Goal: Find specific page/section: Find specific page/section

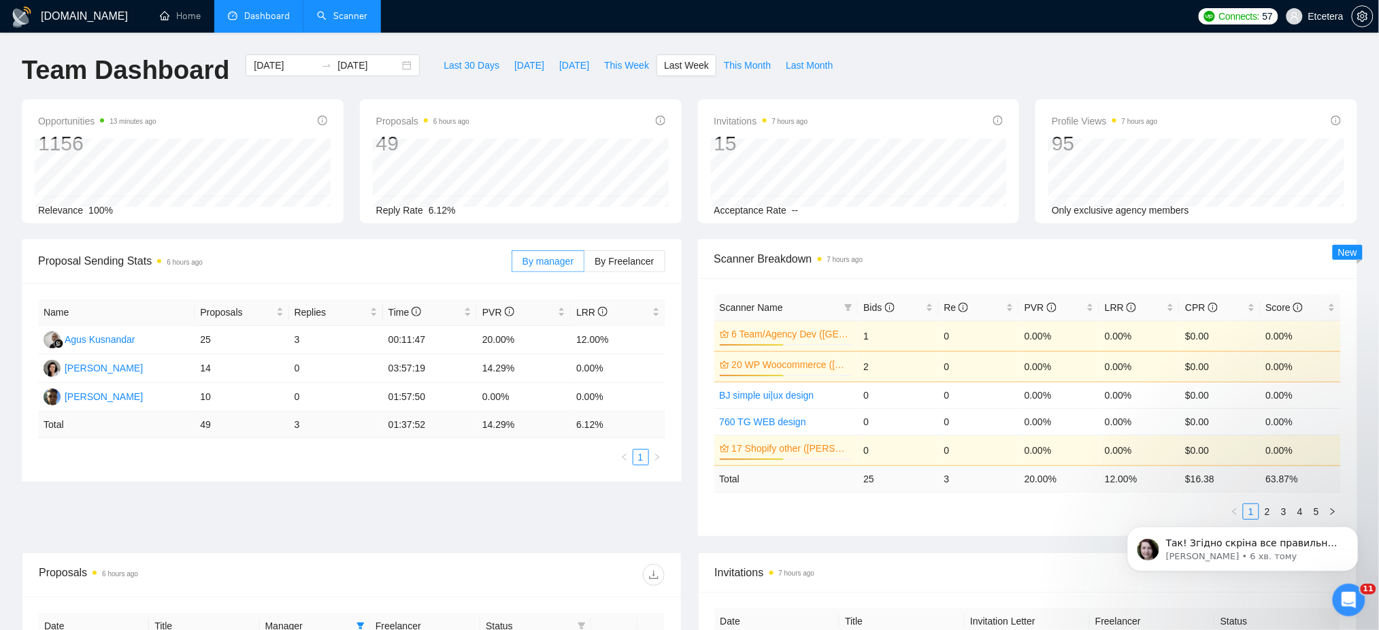
click at [341, 19] on link "Scanner" at bounding box center [342, 16] width 50 height 12
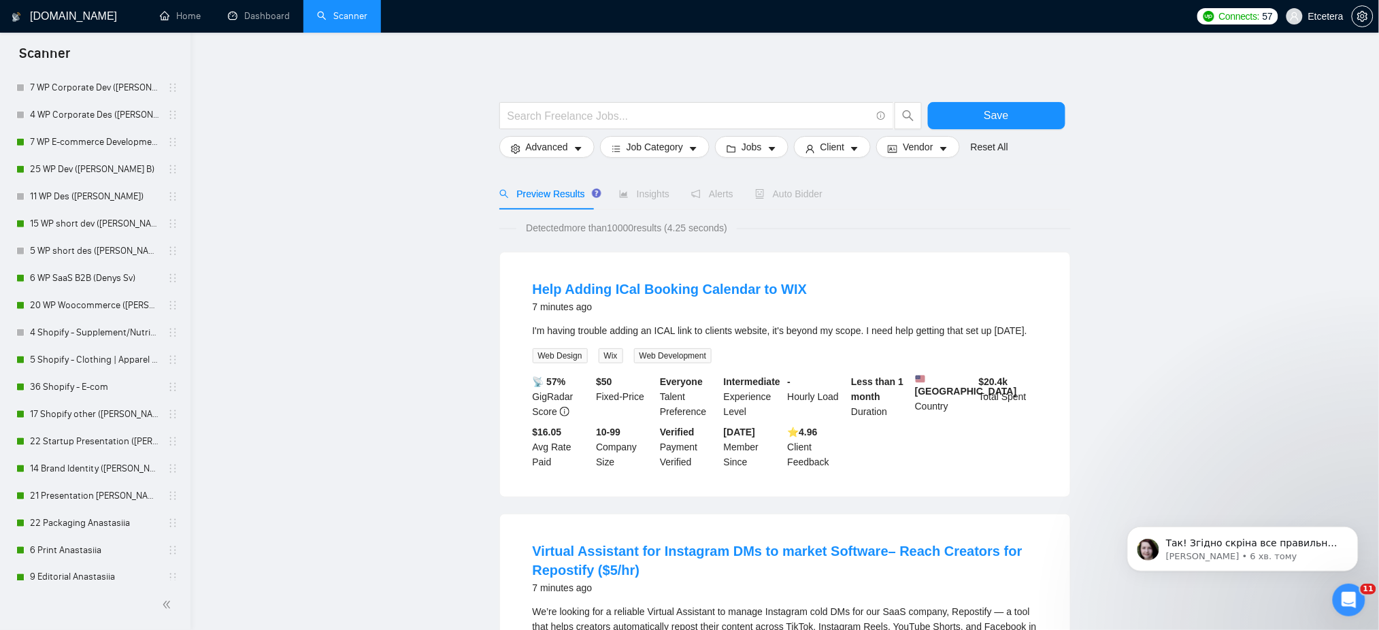
scroll to position [453, 0]
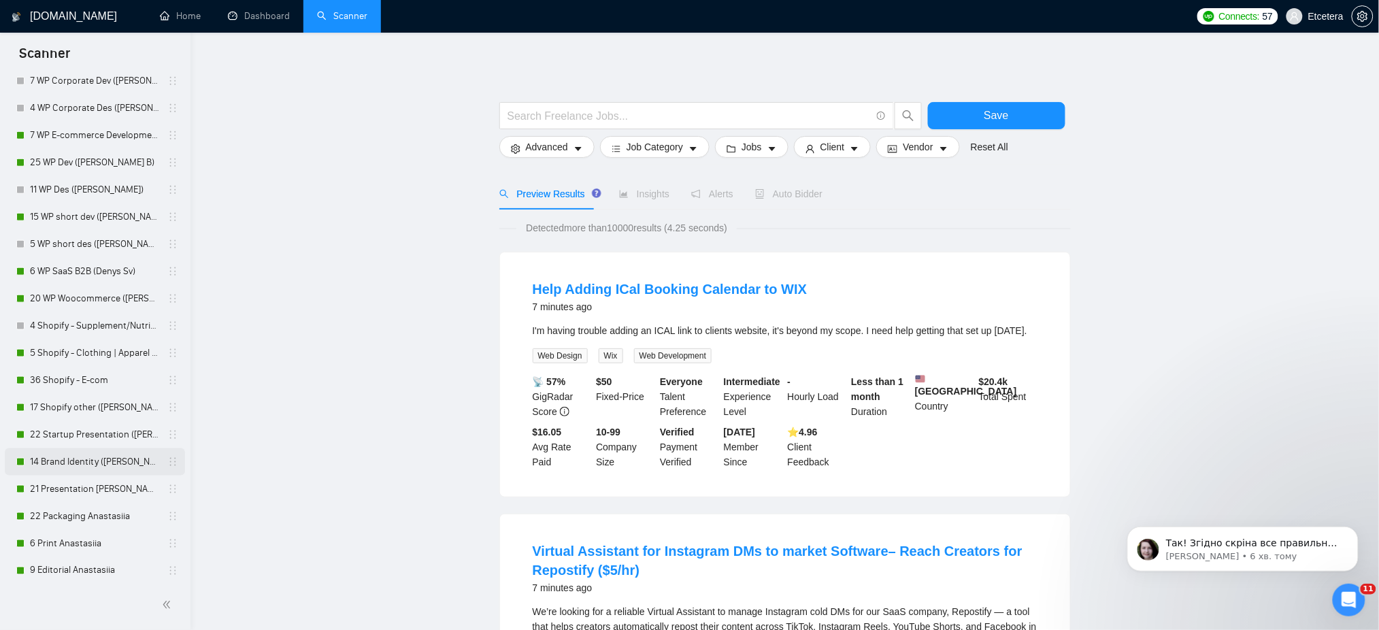
click at [52, 457] on link "14 Brand Identity ([PERSON_NAME])" at bounding box center [94, 461] width 129 height 27
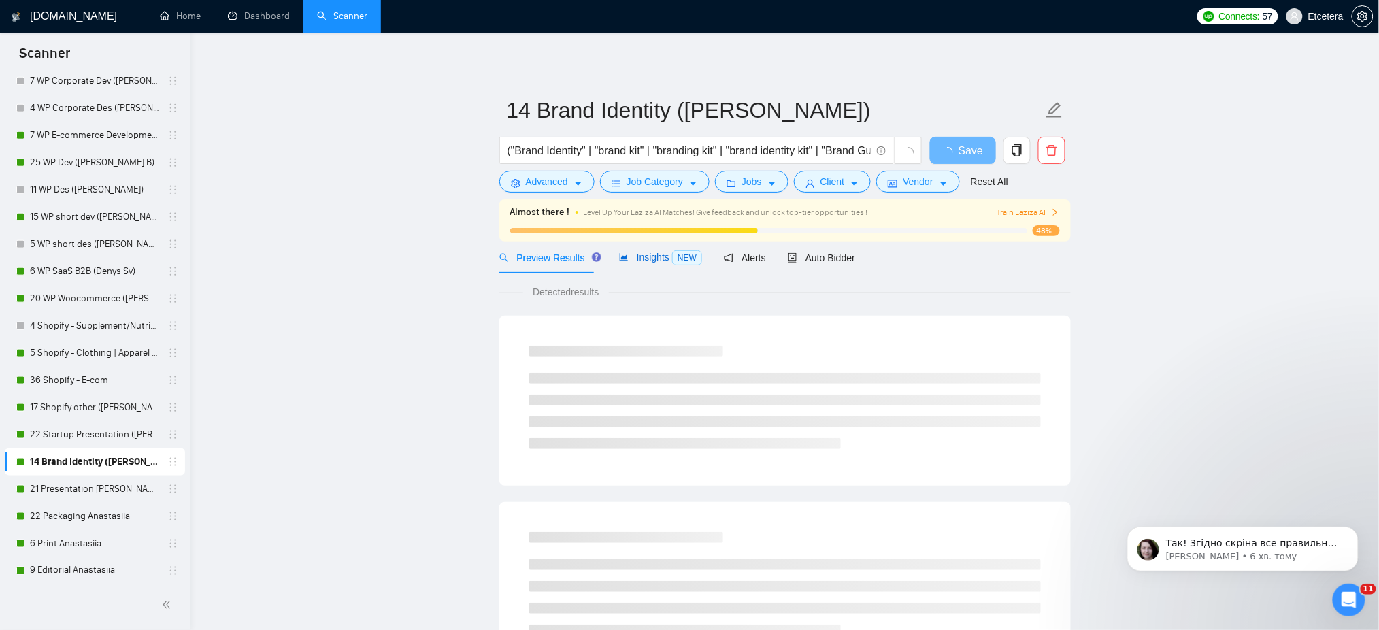
drag, startPoint x: 636, startPoint y: 259, endPoint x: 649, endPoint y: 258, distance: 13.0
click at [636, 259] on span "Insights NEW" at bounding box center [660, 257] width 83 height 11
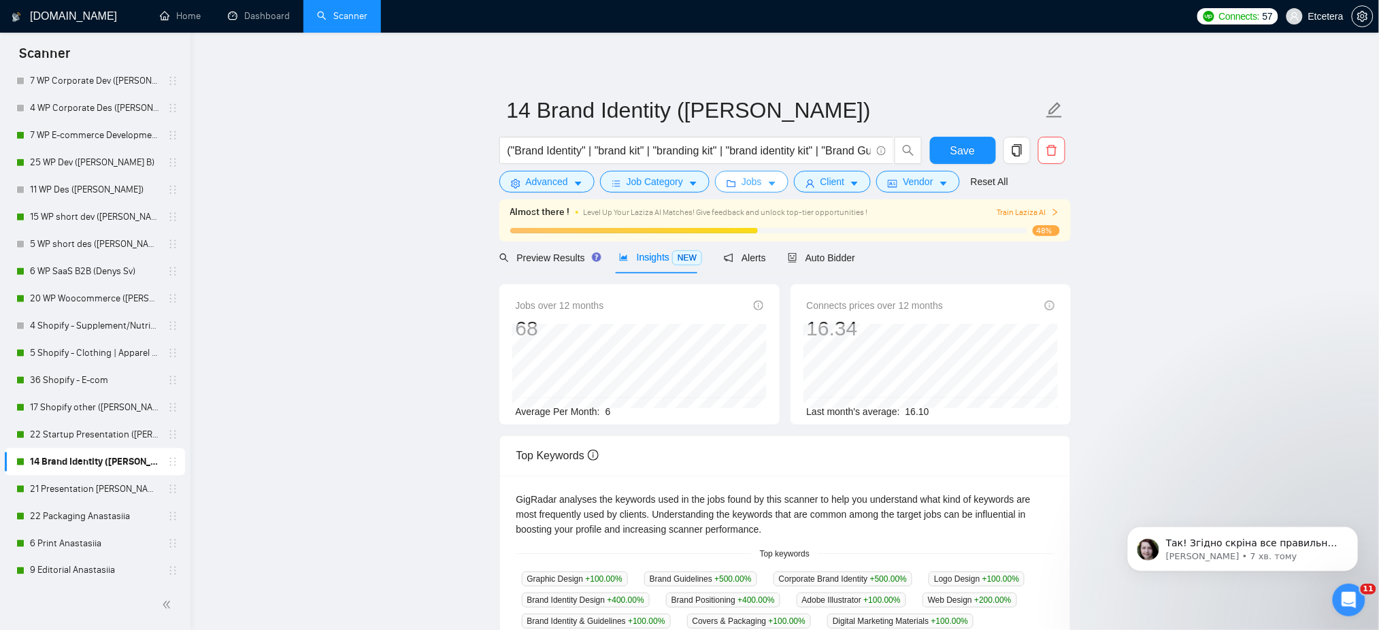
click at [758, 186] on span "Jobs" at bounding box center [751, 181] width 20 height 15
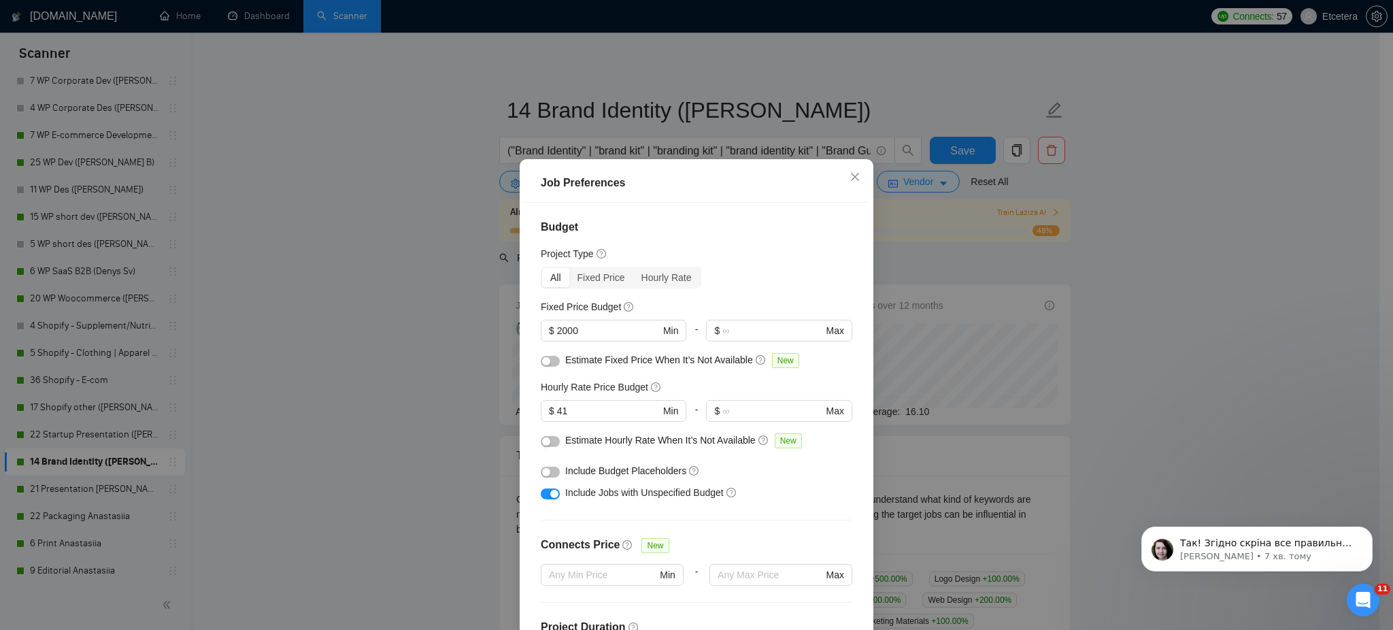
click at [835, 95] on div "Job Preferences Budget Project Type All Fixed Price Hourly Rate Fixed Price Bud…" at bounding box center [696, 315] width 1393 height 630
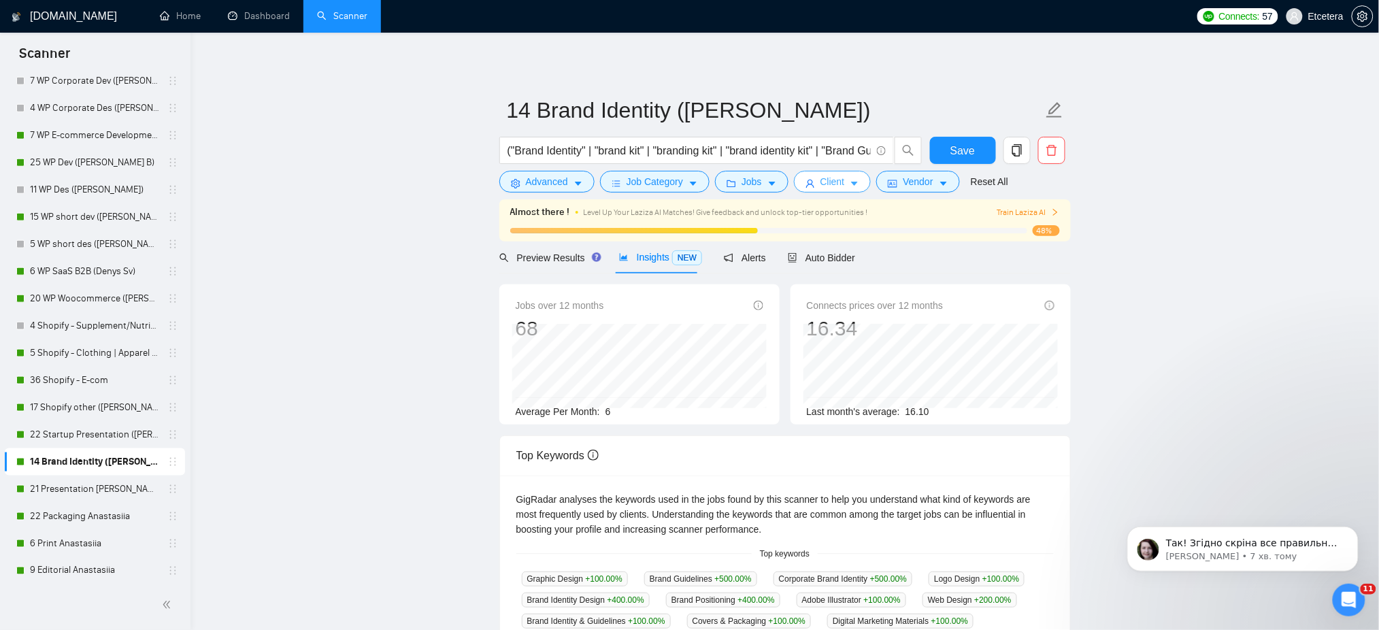
click at [862, 174] on button "Client" at bounding box center [833, 182] width 78 height 22
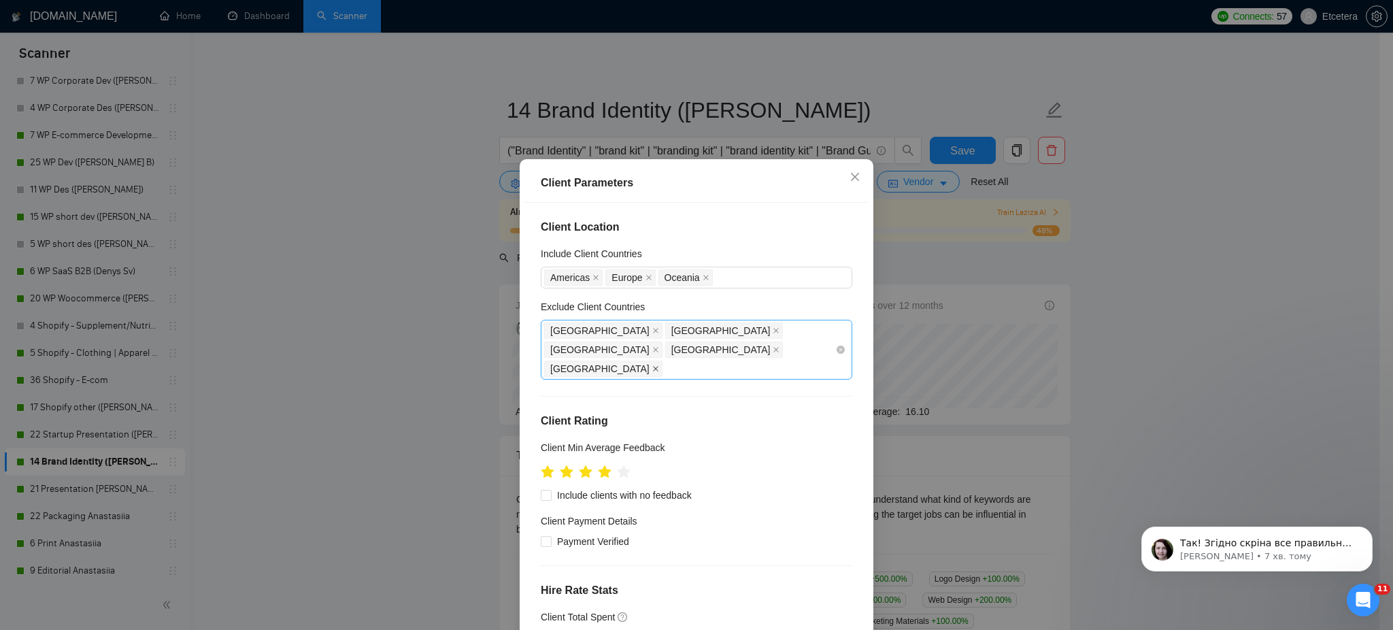
click at [659, 365] on icon "close" at bounding box center [655, 368] width 7 height 7
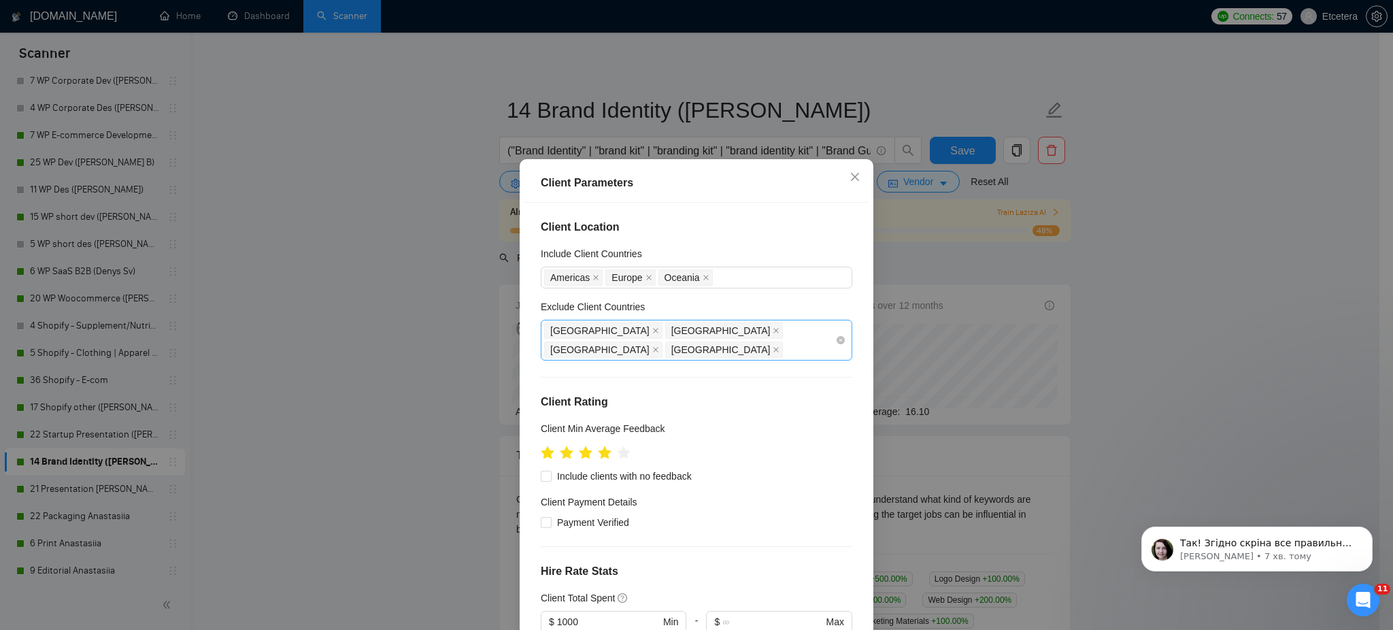
click at [432, 320] on div "Client Parameters Client Location Include Client Countries [GEOGRAPHIC_DATA] [G…" at bounding box center [696, 315] width 1393 height 630
